Goal: Task Accomplishment & Management: Manage account settings

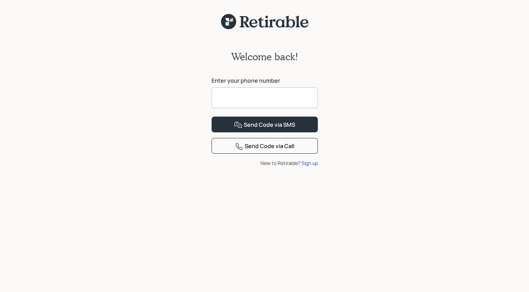
click at [265, 97] on input at bounding box center [265, 97] width 106 height 21
type input "**********"
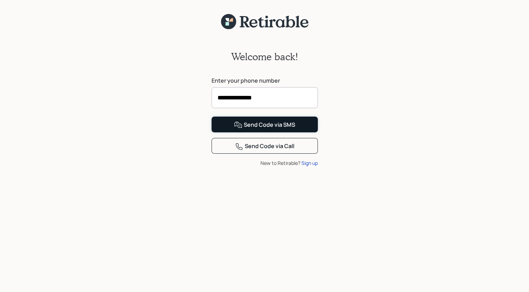
click at [277, 129] on div "Send Code via SMS" at bounding box center [264, 125] width 61 height 8
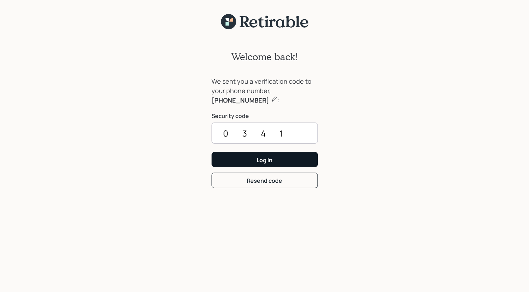
type input "0341"
click at [273, 162] on button "Log In" at bounding box center [265, 159] width 106 height 15
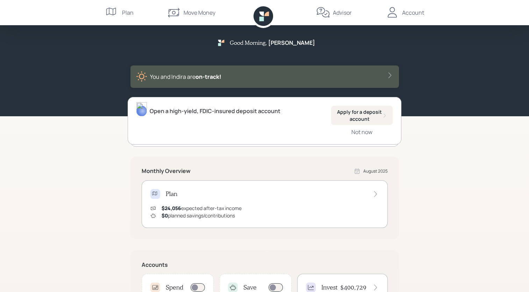
click at [487, 254] on div "Good Morning , [PERSON_NAME] You and Indira are on‑track! Open a high-yield, FD…" at bounding box center [264, 217] width 529 height 434
click at [388, 75] on icon at bounding box center [390, 75] width 7 height 7
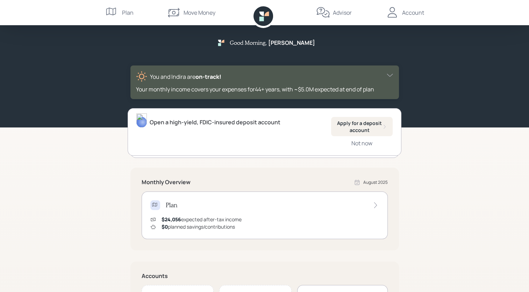
click at [328, 15] on icon at bounding box center [323, 13] width 14 height 14
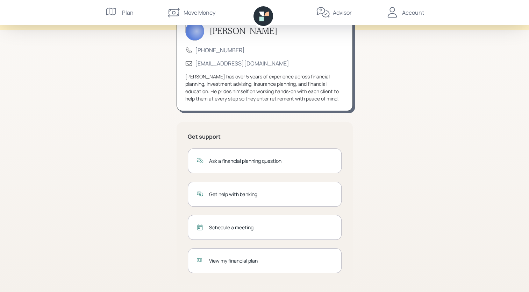
scroll to position [49, 0]
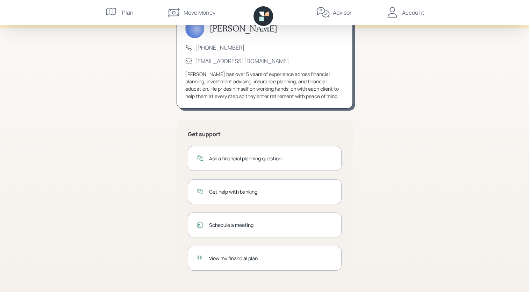
click at [220, 227] on div "Schedule a meeting" at bounding box center [271, 224] width 124 height 7
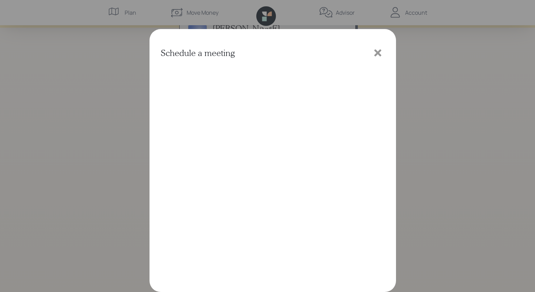
click at [378, 54] on icon at bounding box center [377, 52] width 7 height 7
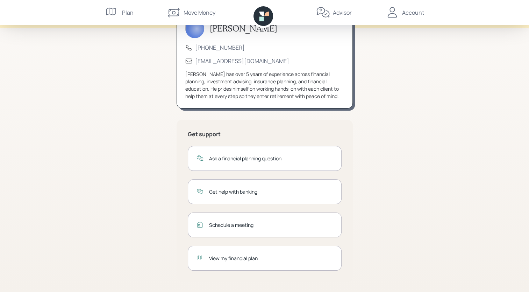
drag, startPoint x: 378, startPoint y: 54, endPoint x: 423, endPoint y: 131, distance: 89.1
click at [423, 131] on div "Advisor [PERSON_NAME] [PHONE_NUMBER] [EMAIL_ADDRESS][DOMAIN_NAME] [PERSON_NAME]…" at bounding box center [264, 122] width 529 height 342
click at [7, 97] on div "Advisor [PERSON_NAME] [PHONE_NUMBER] [EMAIL_ADDRESS][DOMAIN_NAME] [PERSON_NAME]…" at bounding box center [264, 122] width 529 height 342
